Goal: Entertainment & Leisure: Consume media (video, audio)

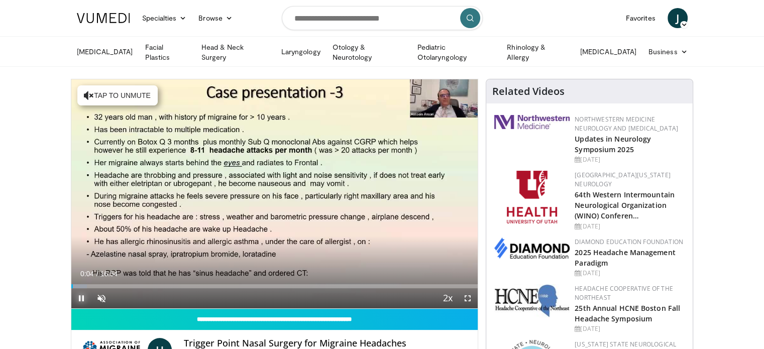
click at [80, 297] on span "Video Player" at bounding box center [81, 298] width 20 height 20
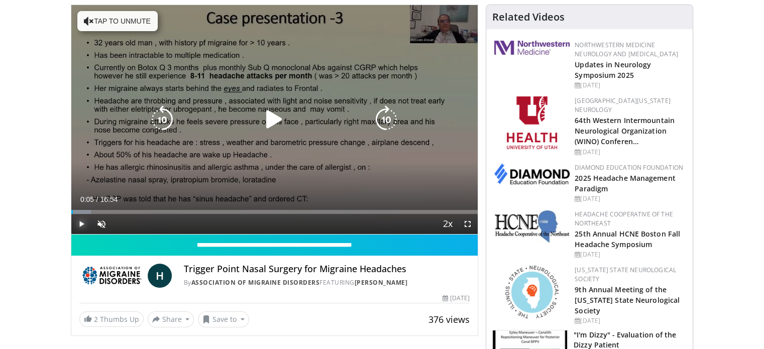
scroll to position [50, 0]
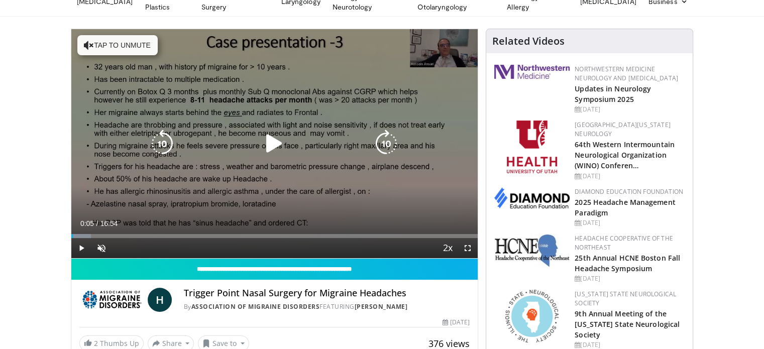
click at [276, 144] on icon "Video Player" at bounding box center [274, 144] width 28 height 28
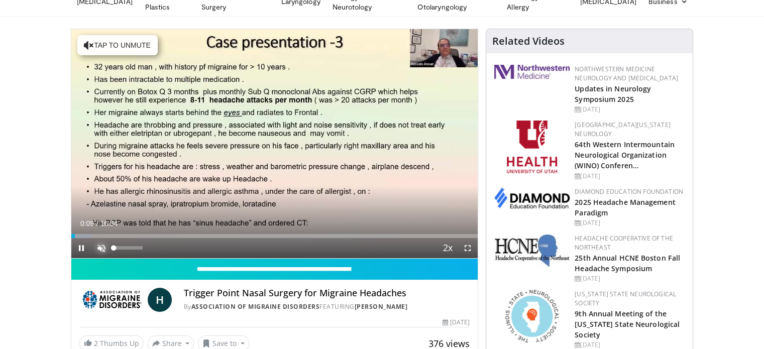
click at [104, 247] on span "Video Player" at bounding box center [101, 248] width 20 height 20
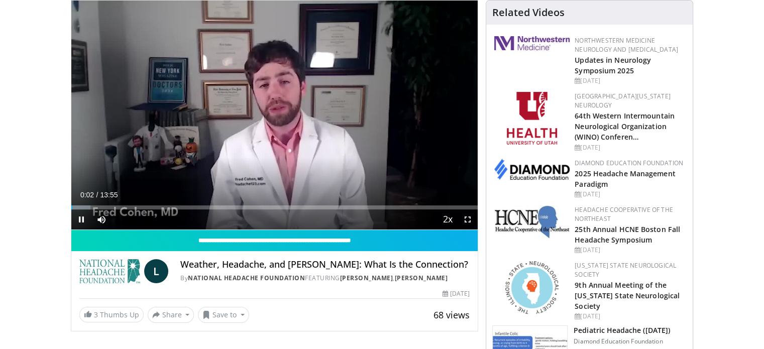
scroll to position [78, 0]
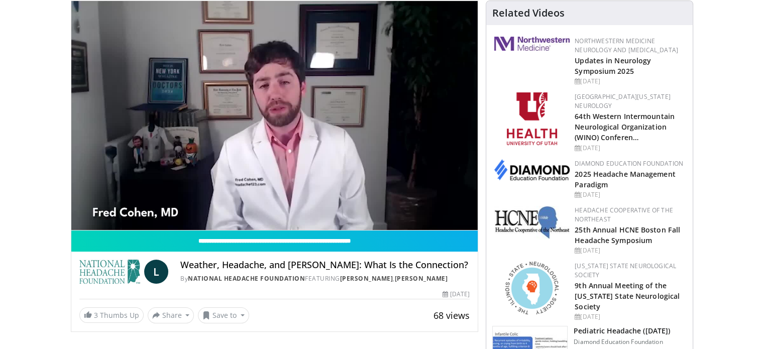
click at [78, 215] on video-js "**********" at bounding box center [274, 116] width 407 height 230
click at [78, 215] on div "10 seconds Tap to unmute" at bounding box center [274, 115] width 407 height 229
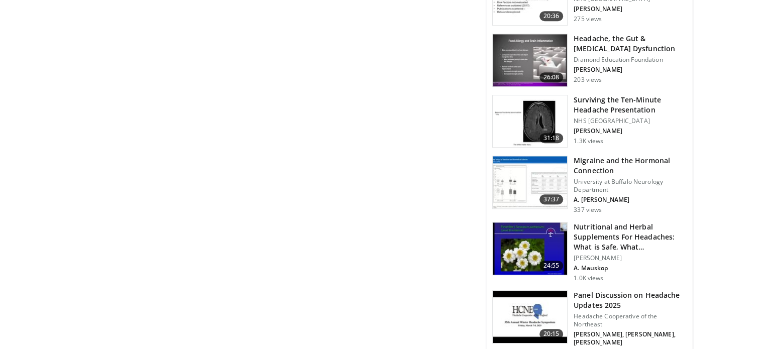
scroll to position [631, 0]
